Goal: Find contact information: Find contact information

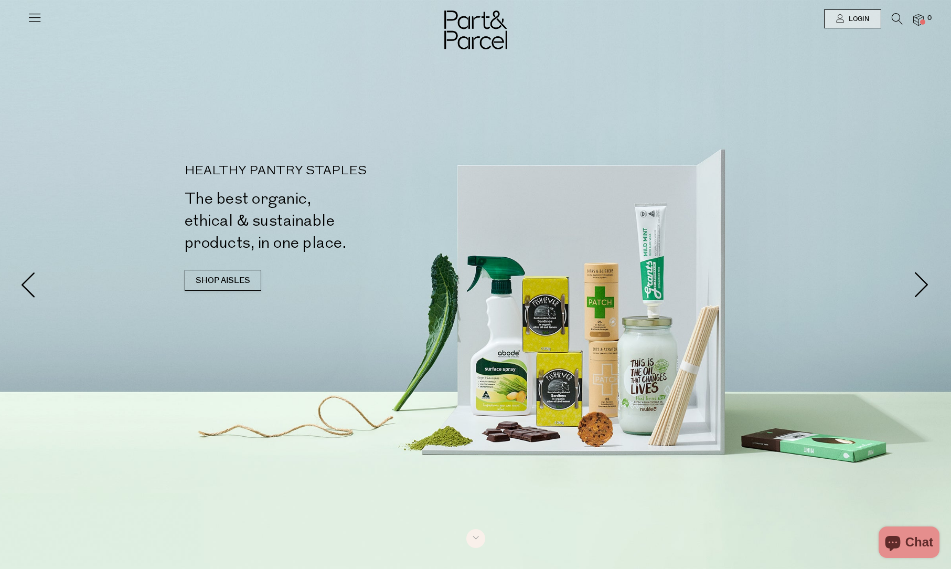
click at [31, 18] on icon at bounding box center [34, 17] width 15 height 15
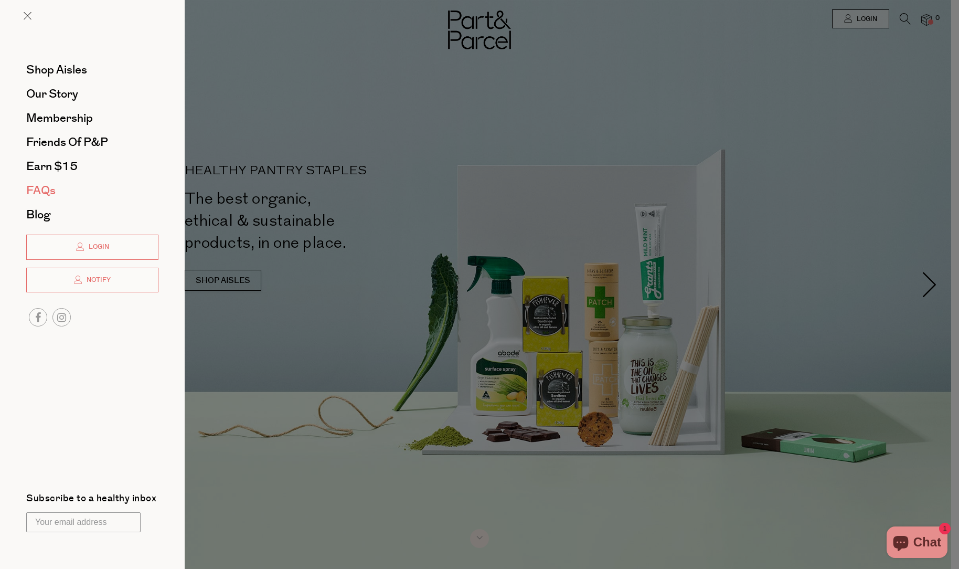
click at [39, 188] on span "FAQs" at bounding box center [40, 190] width 29 height 17
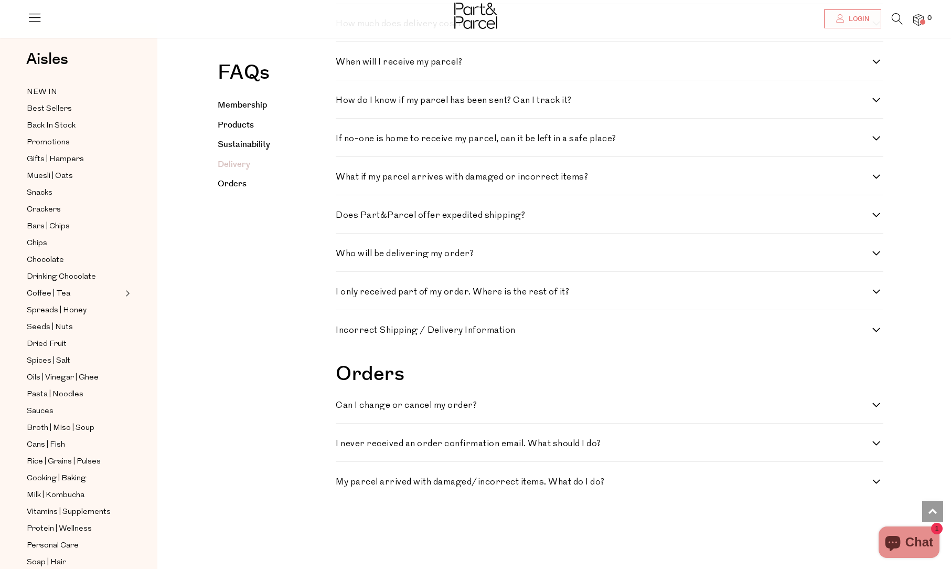
scroll to position [1991, 0]
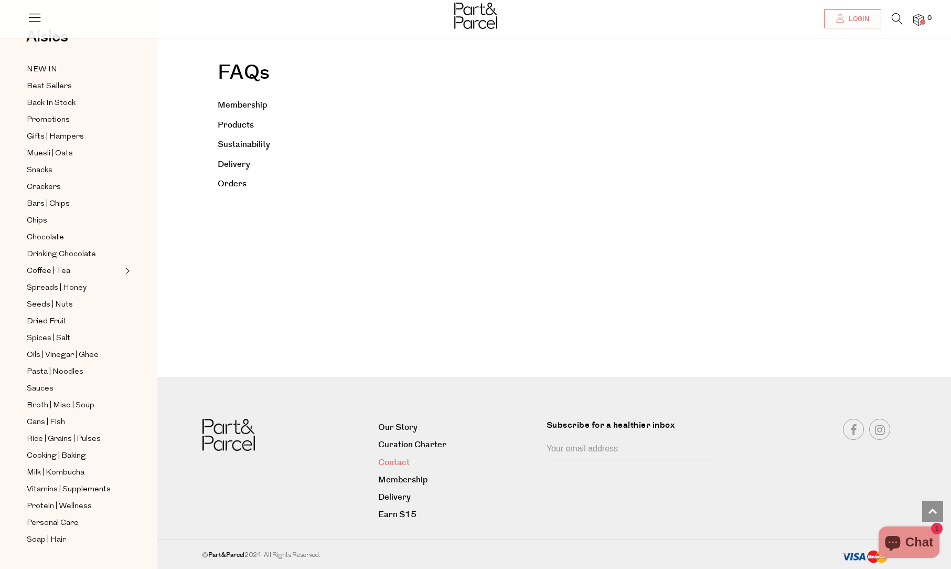
click at [404, 462] on link "Contact" at bounding box center [458, 462] width 160 height 14
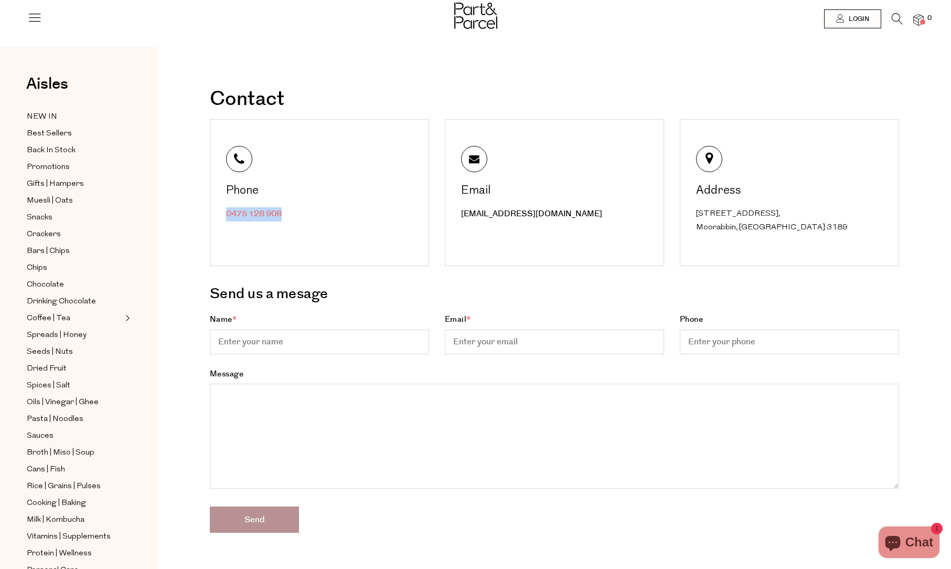
drag, startPoint x: 310, startPoint y: 221, endPoint x: 227, endPoint y: 219, distance: 82.4
click at [227, 219] on div "Phone 0475 128 908" at bounding box center [319, 192] width 219 height 147
copy link "0475 128 908"
